Goal: Information Seeking & Learning: Ask a question

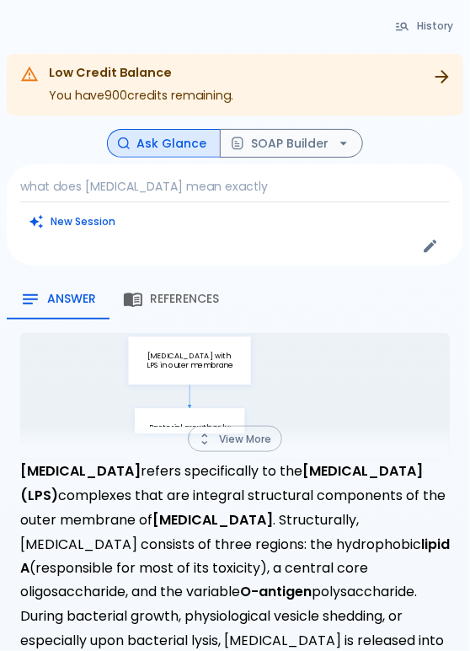
click at [213, 219] on div "New Session" at bounding box center [235, 221] width 430 height 24
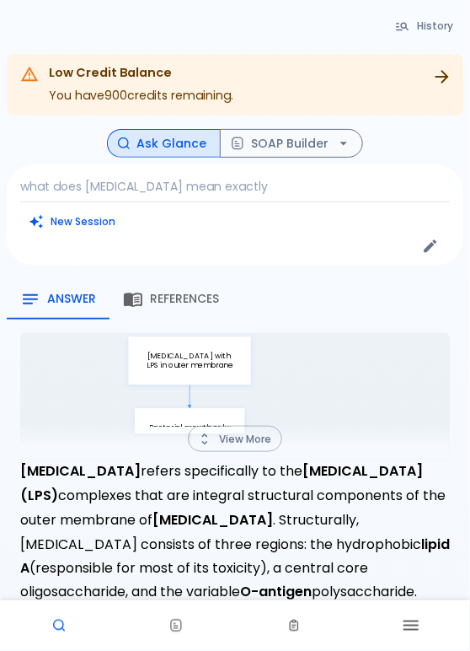
click at [237, 184] on p "what does [MEDICAL_DATA] mean exactly" at bounding box center [235, 186] width 430 height 17
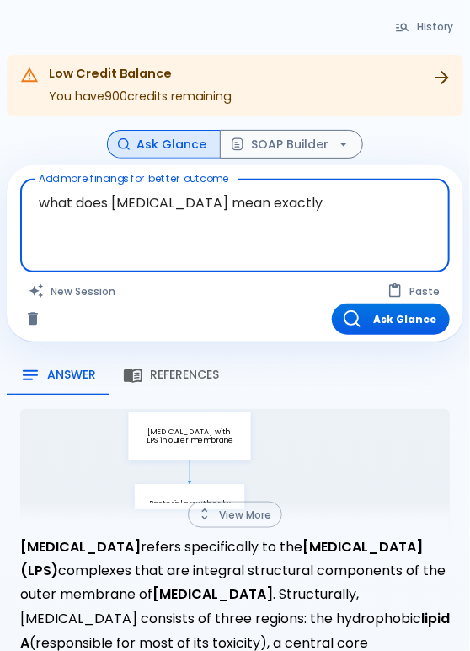
drag, startPoint x: 320, startPoint y: 213, endPoint x: 34, endPoint y: 211, distance: 285.8
click at [34, 211] on textarea "what does [MEDICAL_DATA] mean exactly" at bounding box center [235, 212] width 406 height 52
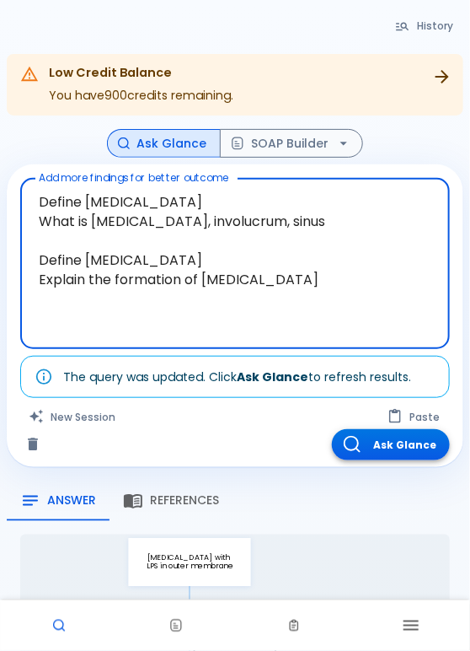
type textarea "Define [MEDICAL_DATA] What is [MEDICAL_DATA], involucrum, sinus Define [MEDICAL…"
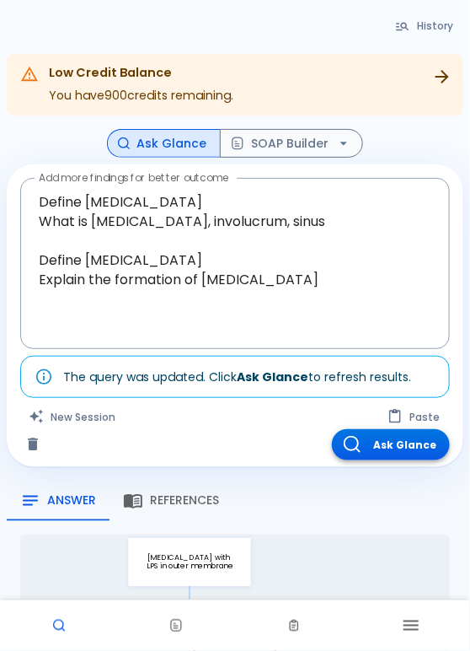
click at [395, 436] on button "Ask Glance" at bounding box center [391, 444] width 118 height 31
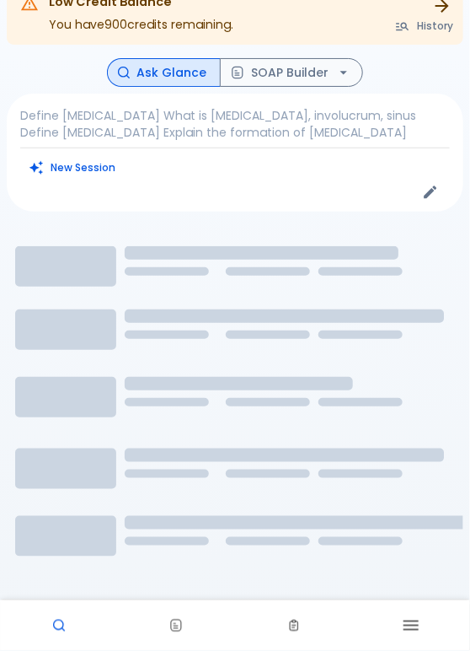
scroll to position [103, 0]
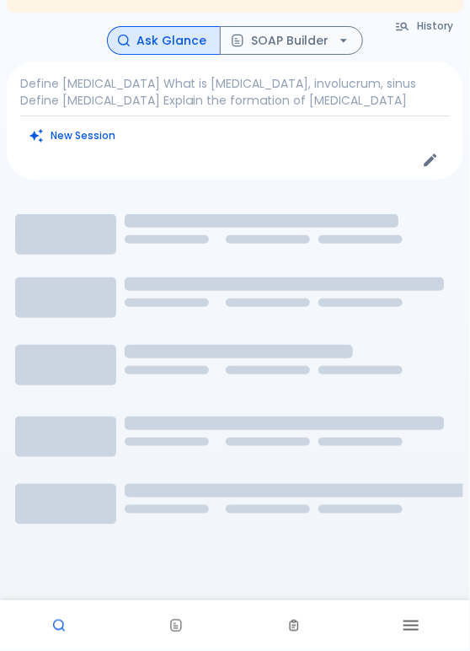
click at [438, 110] on div "Define [MEDICAL_DATA] What is [MEDICAL_DATA], involucrum, sinus Define [MEDICAL…" at bounding box center [235, 121] width 457 height 118
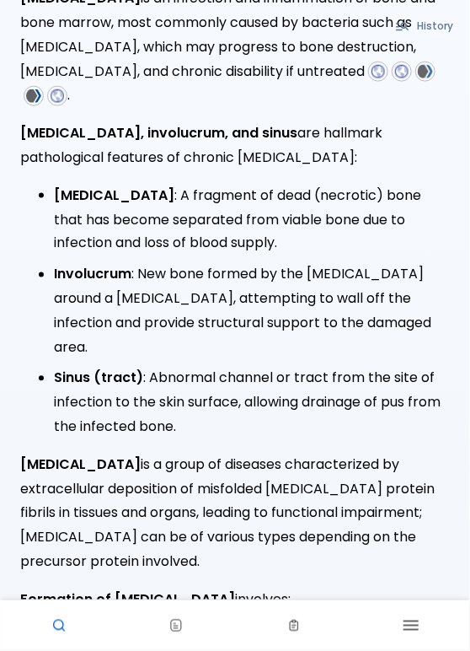
scroll to position [364, 0]
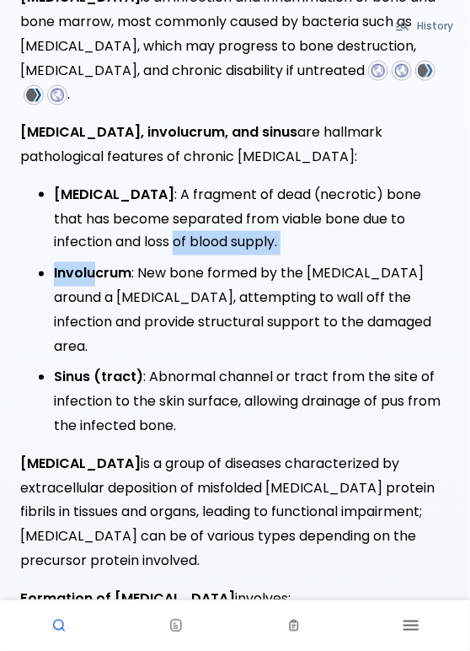
drag, startPoint x: 91, startPoint y: 274, endPoint x: 84, endPoint y: 246, distance: 28.6
click at [84, 246] on ul "[MEDICAL_DATA] : A fragment of dead (necrotic) bone that has become separated f…" at bounding box center [235, 311] width 430 height 256
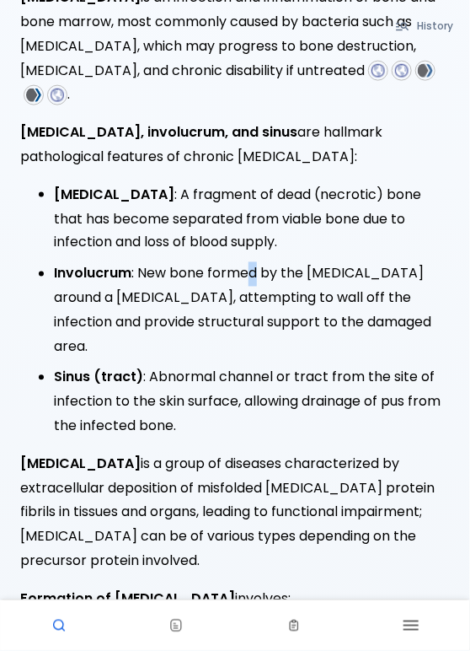
drag, startPoint x: 84, startPoint y: 246, endPoint x: 259, endPoint y: 257, distance: 174.9
click at [259, 257] on ul "[MEDICAL_DATA] : A fragment of dead (necrotic) bone that has become separated f…" at bounding box center [235, 311] width 430 height 256
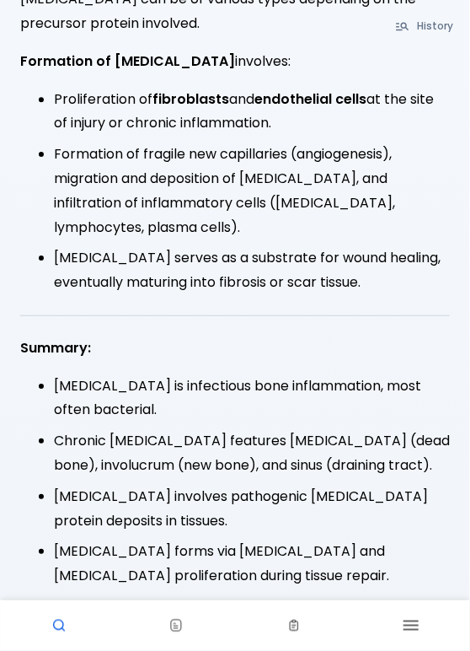
scroll to position [931, 0]
